Goal: Transaction & Acquisition: Purchase product/service

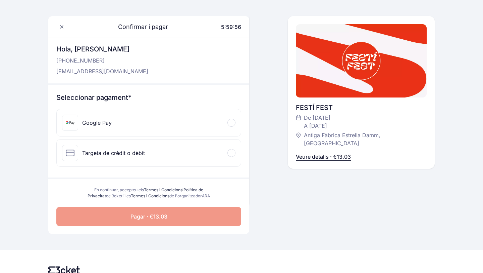
scroll to position [60, 0]
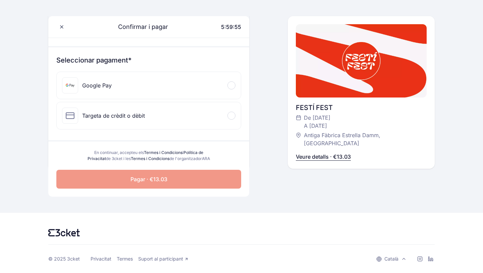
click at [185, 122] on div "Targeta de crèdit o dèbit" at bounding box center [149, 115] width 184 height 27
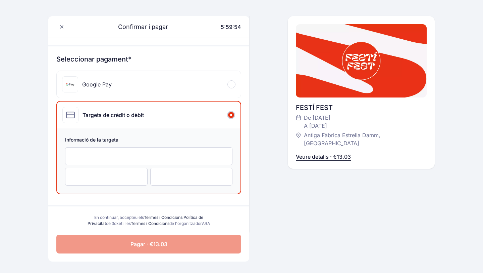
click at [151, 149] on div at bounding box center [148, 156] width 167 height 18
click at [105, 161] on div at bounding box center [148, 156] width 167 height 18
click at [123, 87] on div "Google Pay" at bounding box center [149, 84] width 184 height 27
